Goal: Task Accomplishment & Management: Use online tool/utility

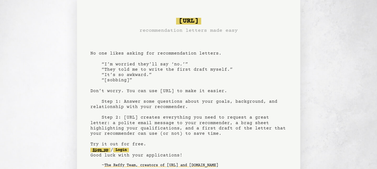
click at [106, 150] on link "Sign up" at bounding box center [100, 150] width 20 height 4
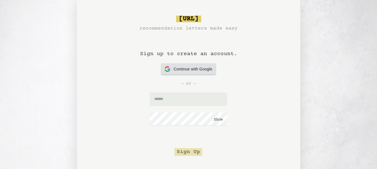
click at [198, 67] on span "Continue with Google" at bounding box center [193, 69] width 39 height 6
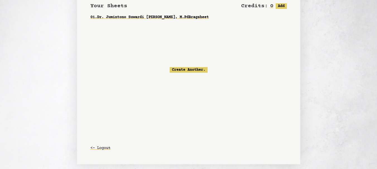
scroll to position [58, 0]
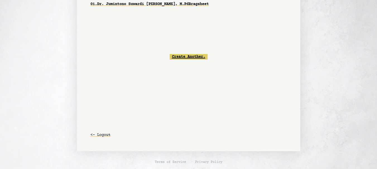
click at [178, 56] on link "Create Another." at bounding box center [189, 57] width 38 height 6
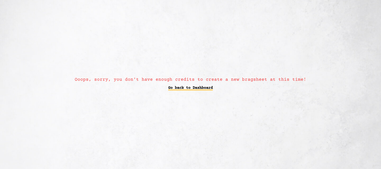
click at [195, 88] on link "Go back to Dashboard" at bounding box center [190, 88] width 45 height 10
